Goal: Navigation & Orientation: Find specific page/section

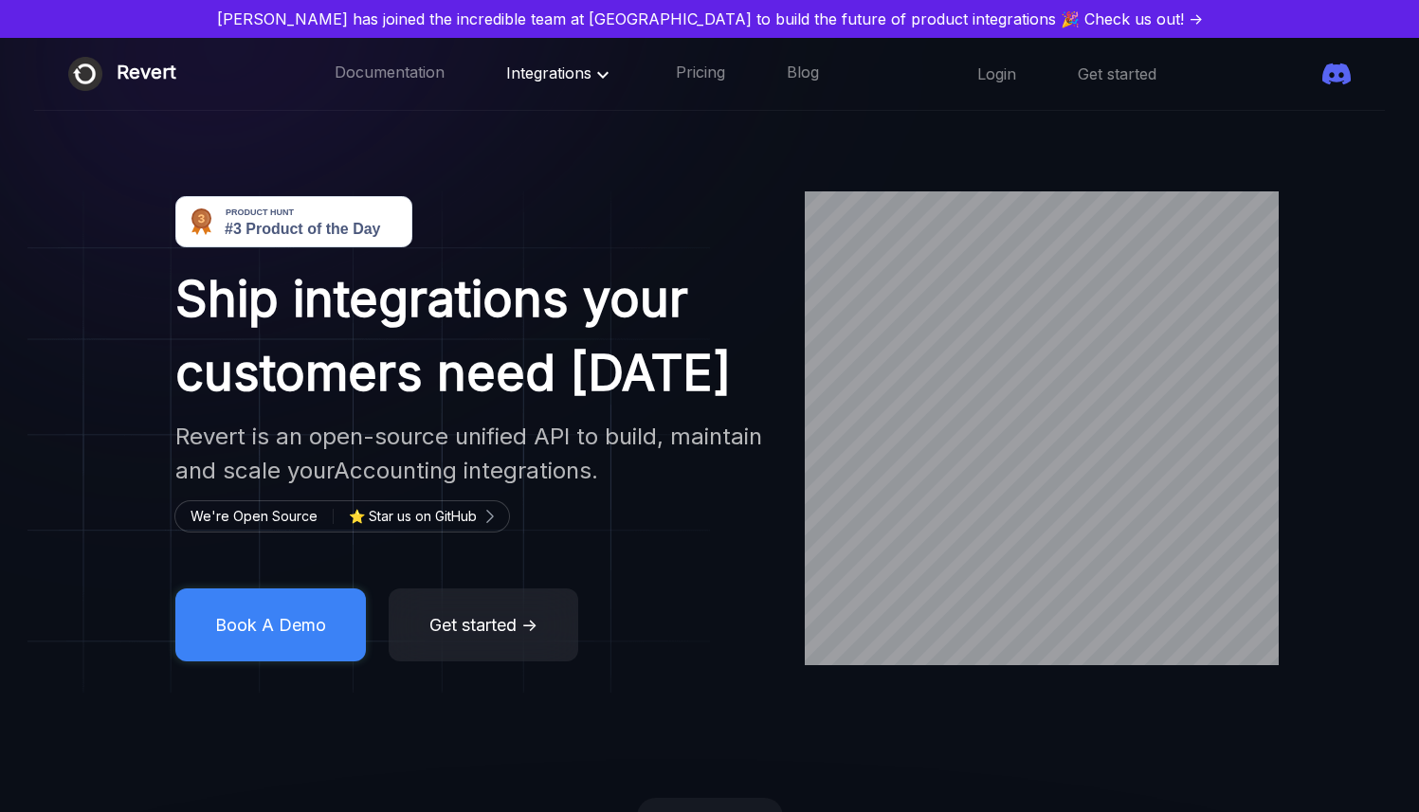
click at [572, 73] on span "Integrations" at bounding box center [560, 72] width 108 height 19
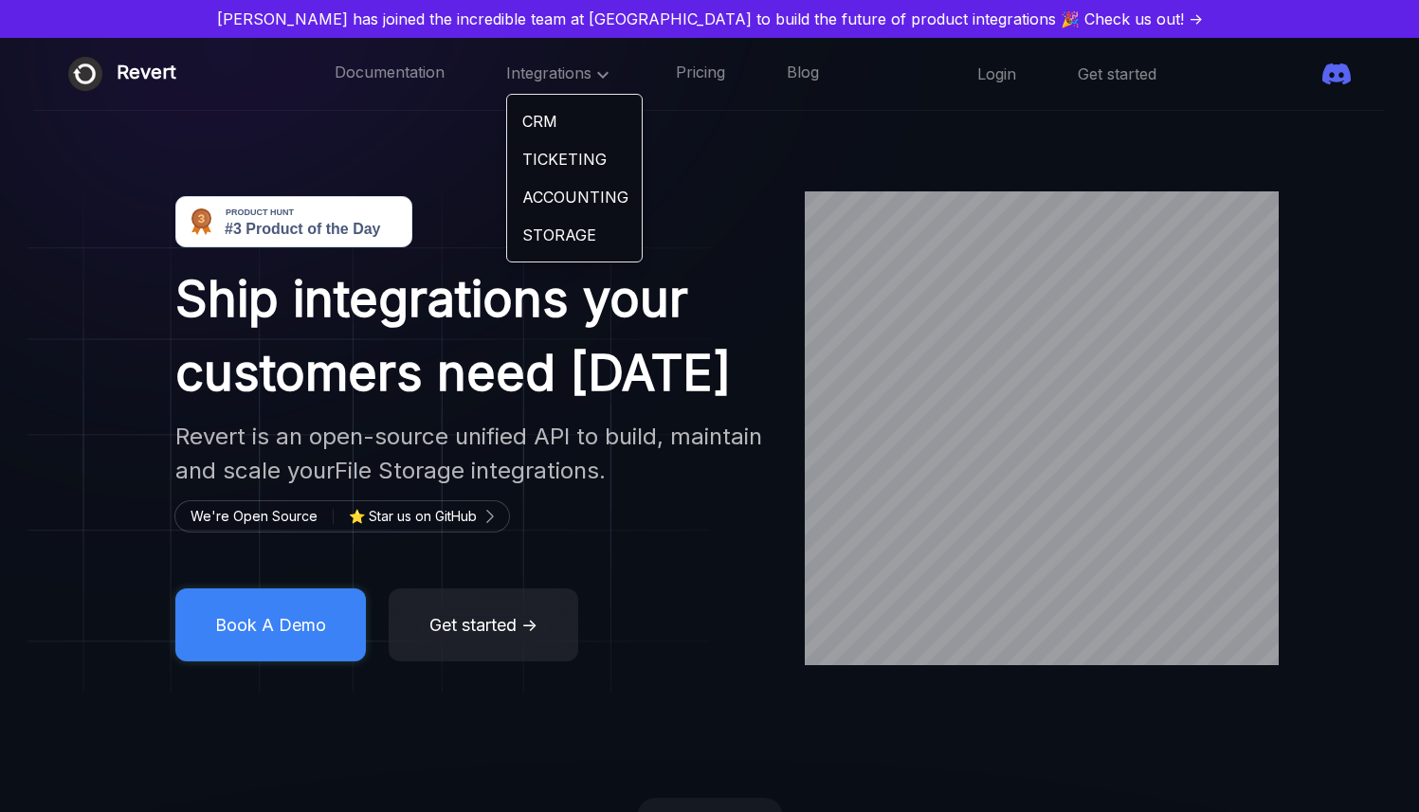
click at [582, 155] on link "TICKETING" at bounding box center [574, 159] width 135 height 38
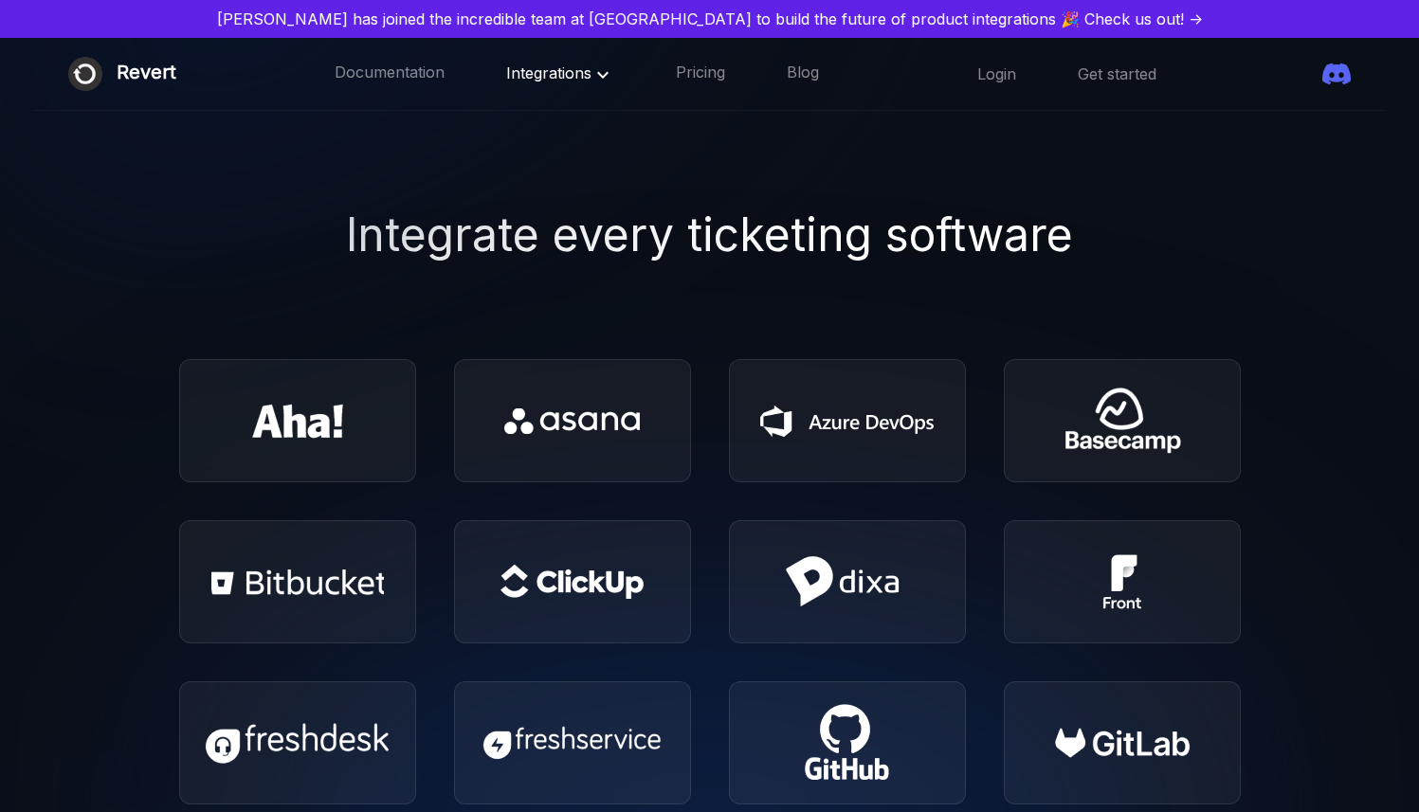
click at [591, 74] on span "Integrations" at bounding box center [560, 72] width 108 height 19
click at [834, 235] on div at bounding box center [425, 742] width 1476 height 1532
click at [837, 271] on div at bounding box center [425, 742] width 1476 height 1532
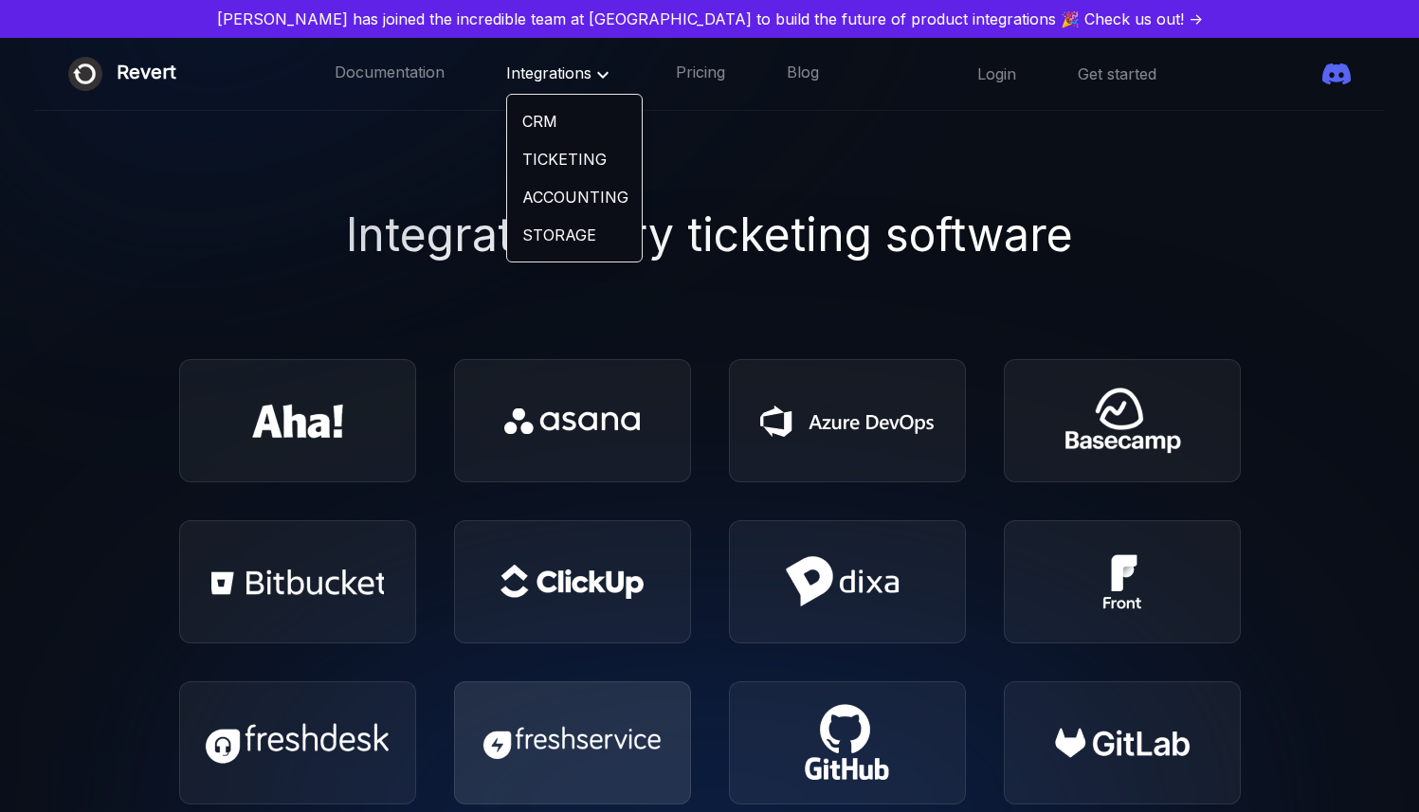
click at [623, 737] on img at bounding box center [571, 743] width 185 height 70
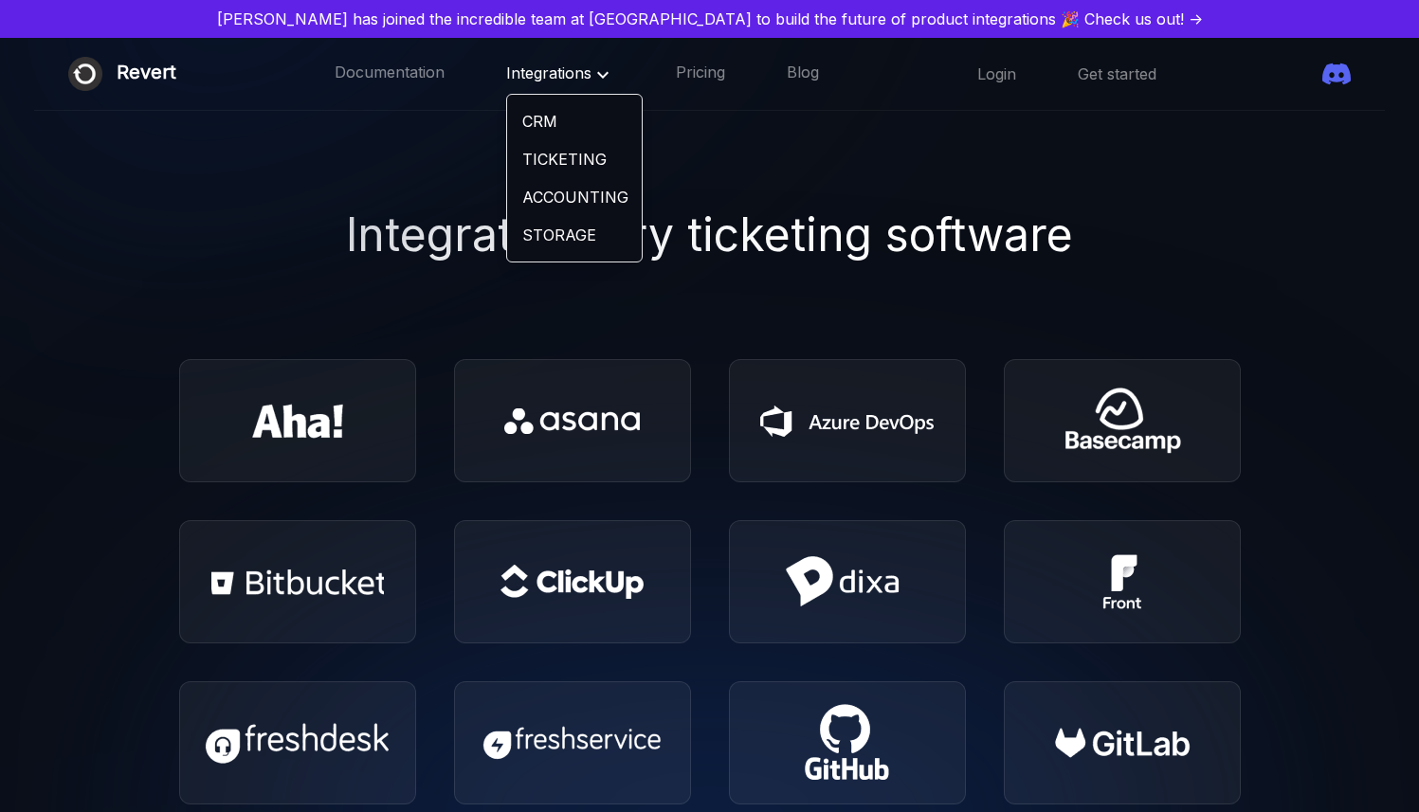
click at [733, 127] on div at bounding box center [425, 742] width 1476 height 1532
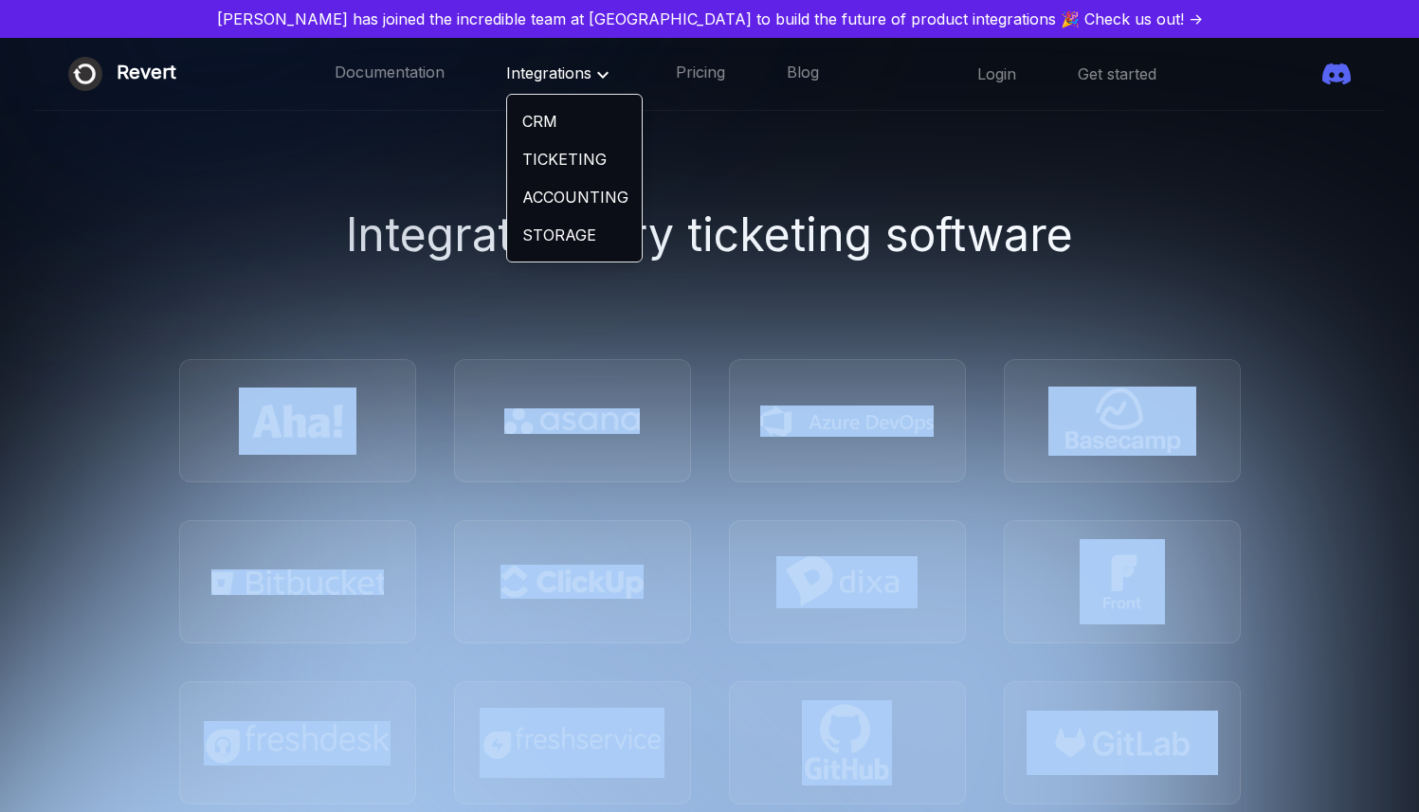
click at [733, 127] on div at bounding box center [425, 742] width 1476 height 1532
click at [612, 71] on icon at bounding box center [602, 74] width 23 height 23
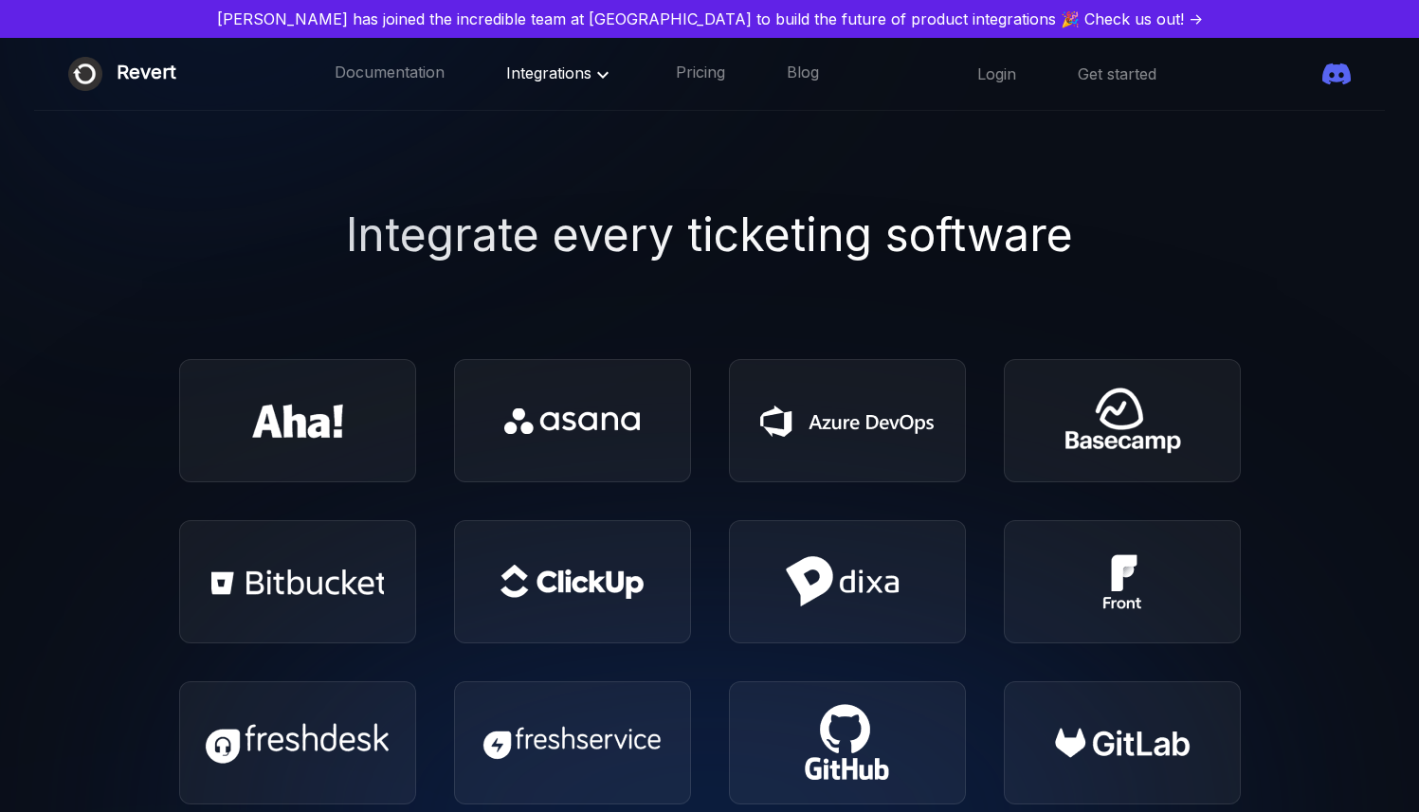
click at [710, 133] on div at bounding box center [425, 742] width 1476 height 1532
click at [435, 81] on link "Documentation" at bounding box center [390, 74] width 110 height 25
